Goal: Transaction & Acquisition: Purchase product/service

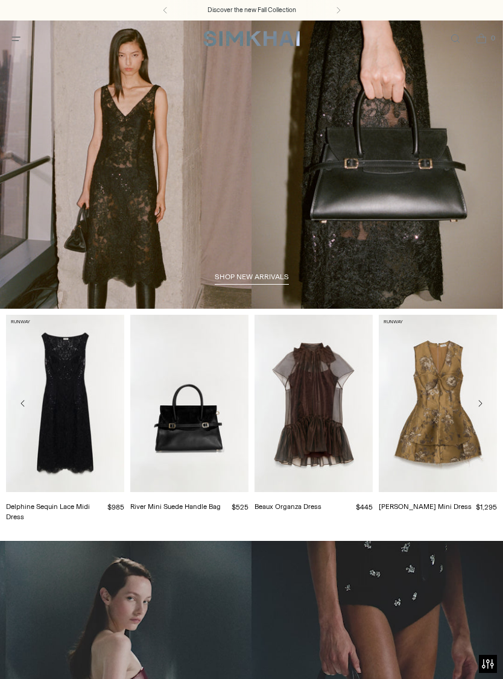
click at [20, 36] on icon "Open menu modal" at bounding box center [16, 39] width 13 height 10
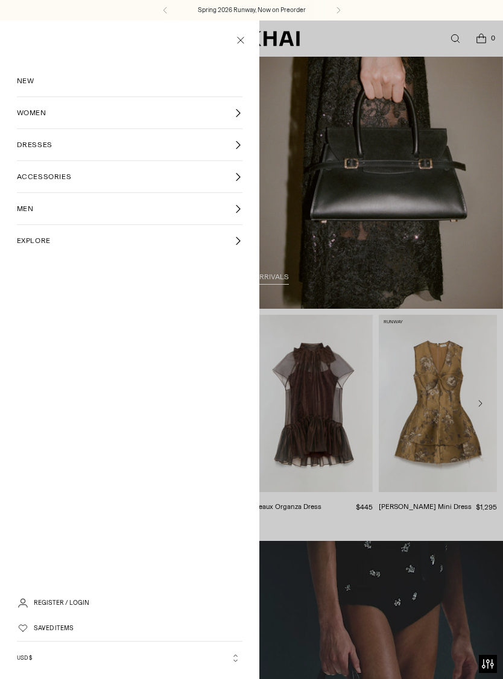
click at [70, 109] on link "WOMEN" at bounding box center [130, 112] width 226 height 31
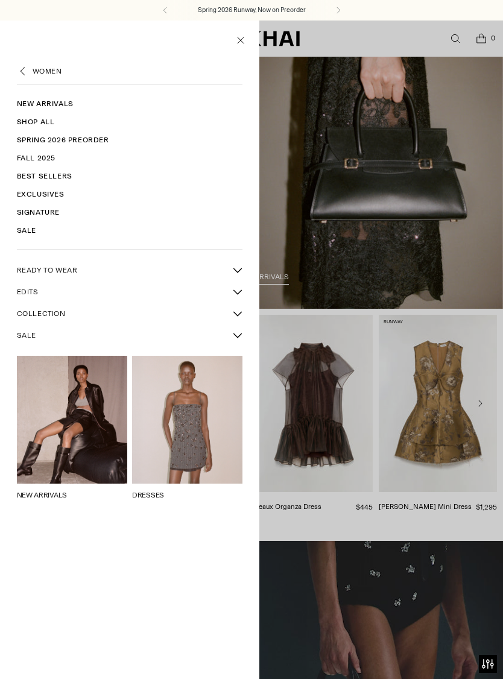
click at [49, 122] on link "Shop All" at bounding box center [130, 122] width 226 height 18
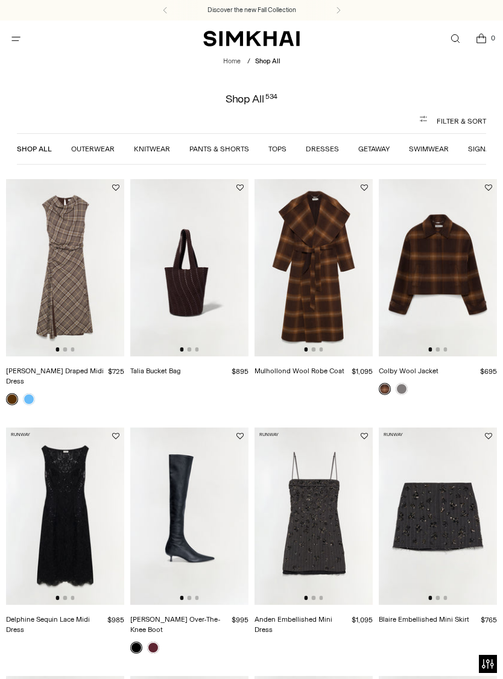
click at [216, 152] on link "Pants & Shorts" at bounding box center [219, 149] width 60 height 8
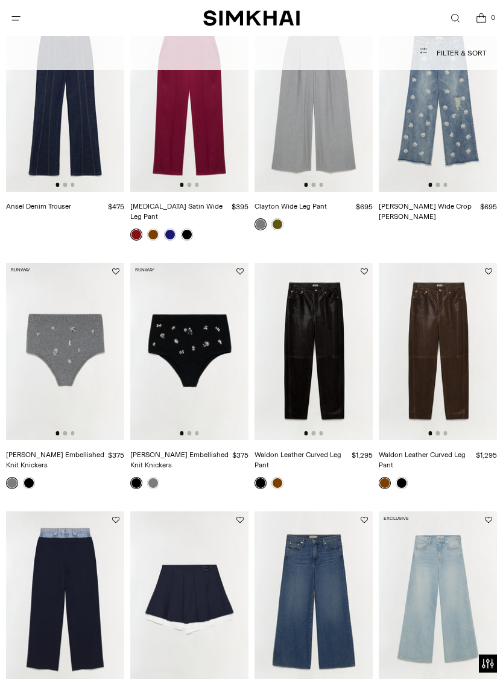
scroll to position [371, 0]
click at [328, 395] on img at bounding box center [313, 351] width 118 height 177
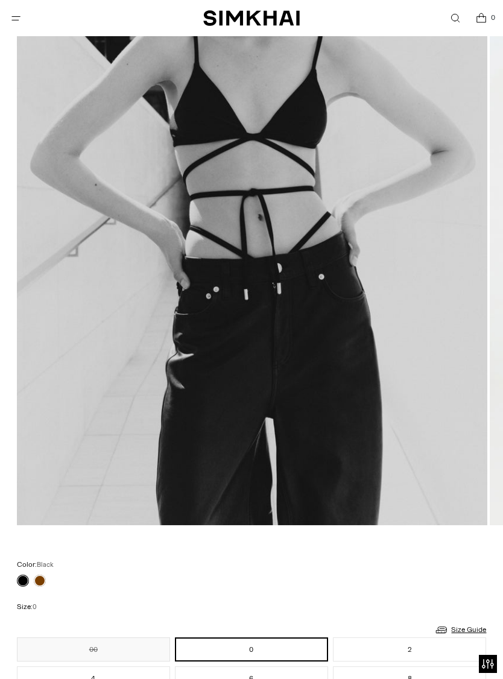
scroll to position [312, 0]
